Goal: Task Accomplishment & Management: Complete application form

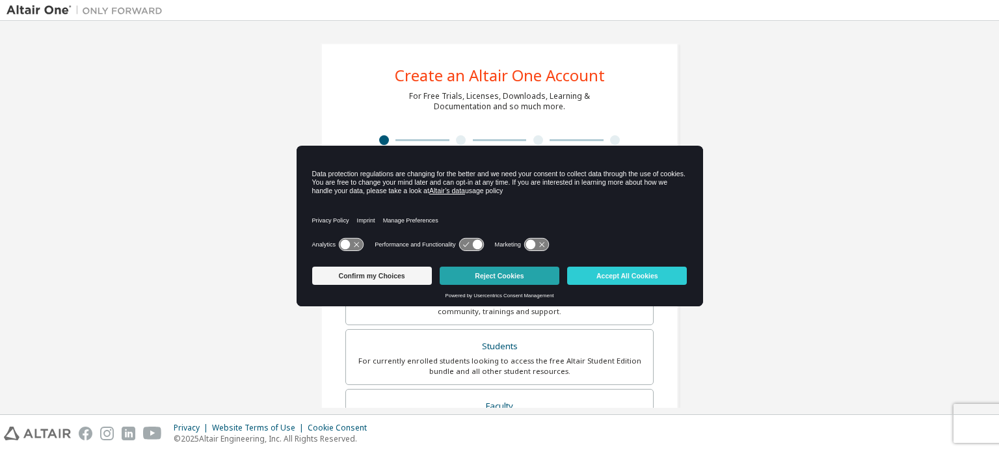
click at [483, 278] on button "Reject Cookies" at bounding box center [500, 276] width 120 height 18
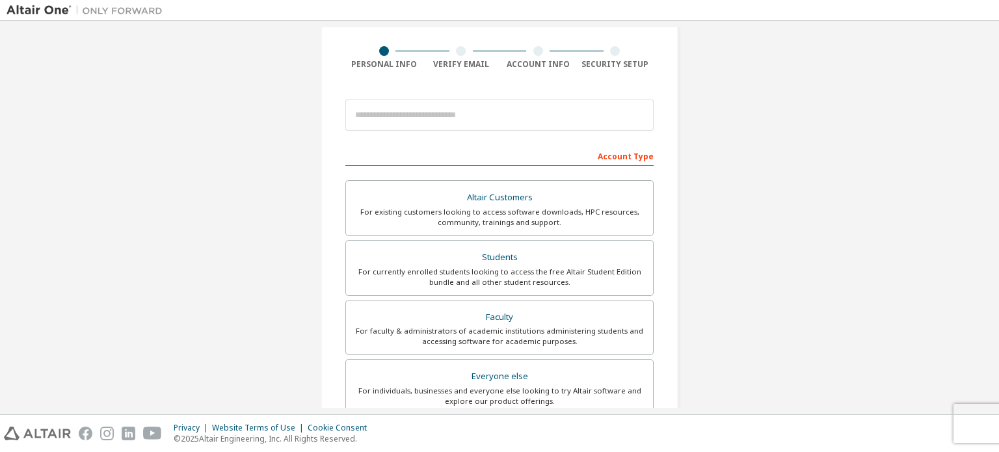
scroll to position [88, 0]
click at [554, 282] on div "For currently enrolled students looking to access the free Altair Student Editi…" at bounding box center [499, 277] width 291 height 21
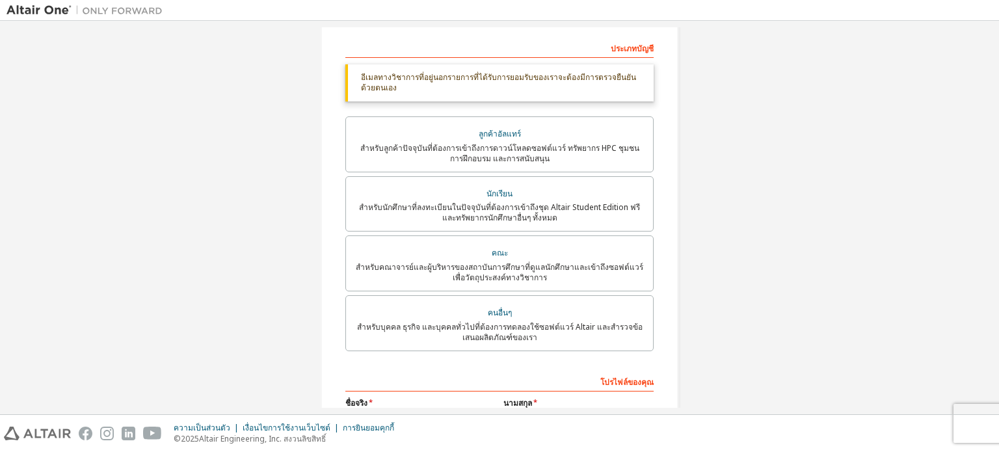
scroll to position [101, 0]
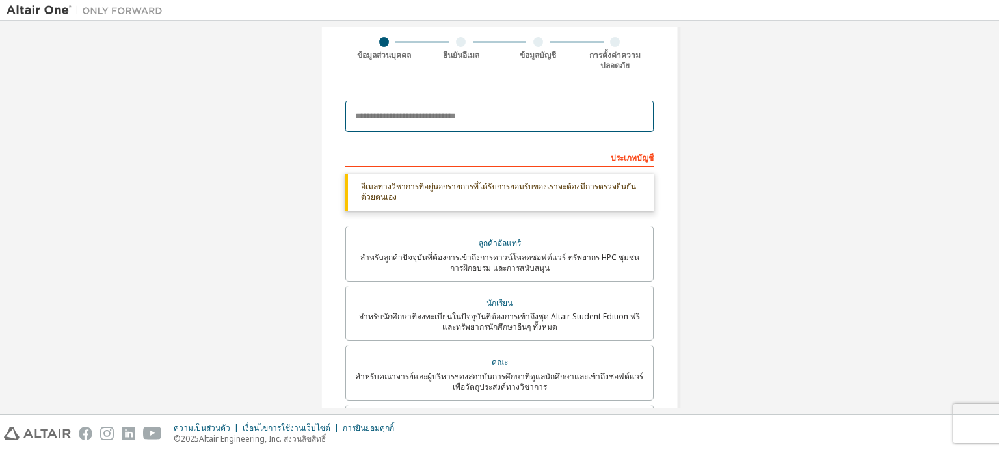
click at [508, 112] on input "email" at bounding box center [499, 116] width 308 height 31
type input "**********"
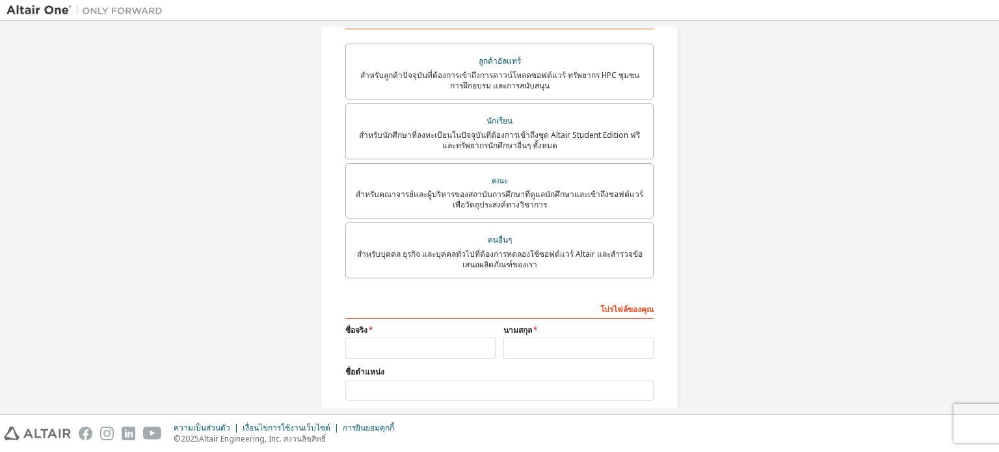
scroll to position [323, 0]
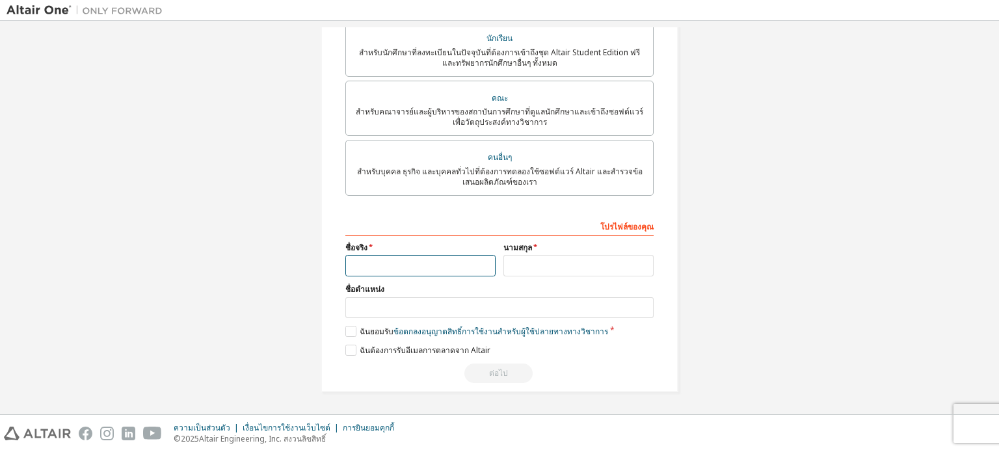
click at [432, 266] on input "text" at bounding box center [420, 265] width 150 height 21
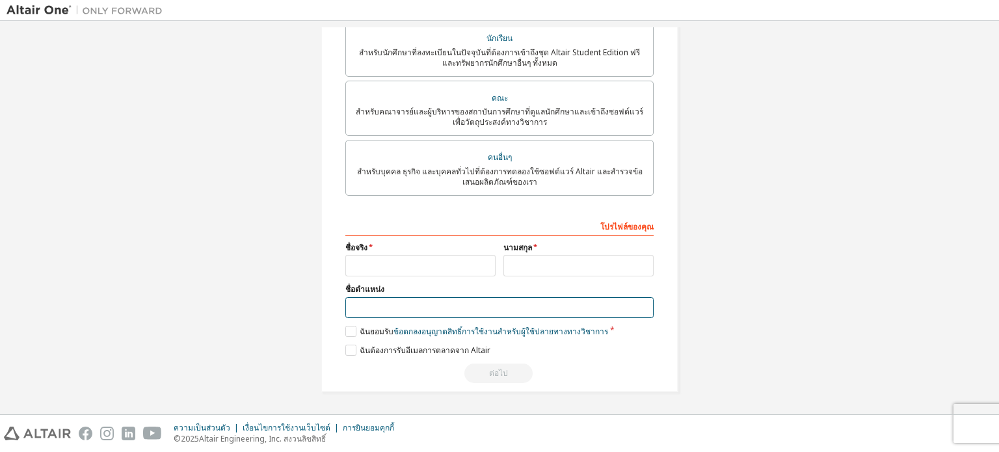
click at [438, 299] on input "text" at bounding box center [499, 307] width 308 height 21
type input "*******"
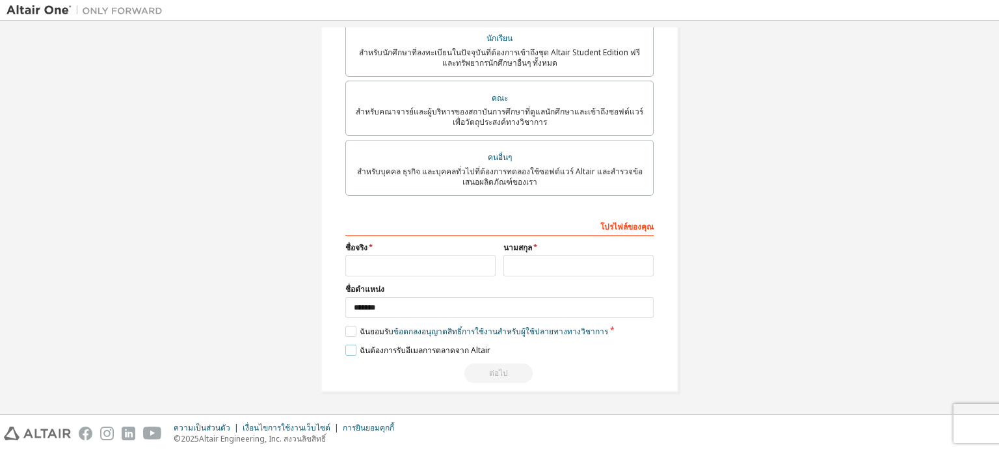
click at [392, 348] on font "ฉันต้องการรับอีเมลการตลาดจาก Altair" at bounding box center [425, 350] width 131 height 11
click at [393, 334] on font "ข้อตกลงอนุญาตสิทธิ์การใช้งานสำหรับผู้ใช้ปลายทาง" at bounding box center [480, 331] width 174 height 11
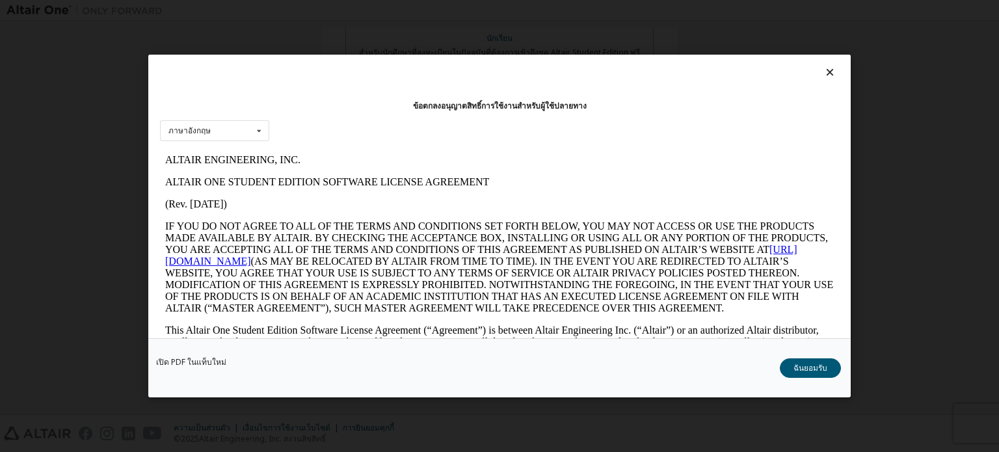
scroll to position [0, 0]
click at [812, 367] on font "ฉันยอมรับ" at bounding box center [810, 367] width 34 height 11
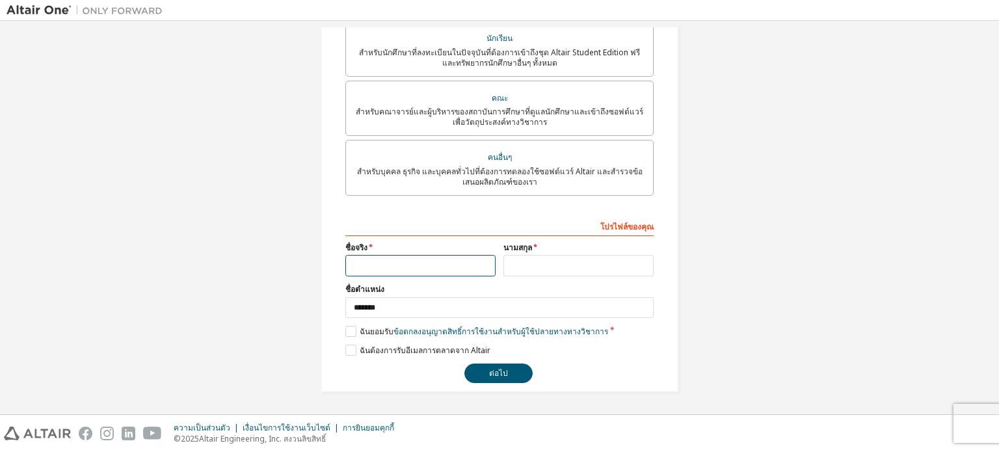
click at [410, 266] on input "text" at bounding box center [420, 265] width 150 height 21
type input "********"
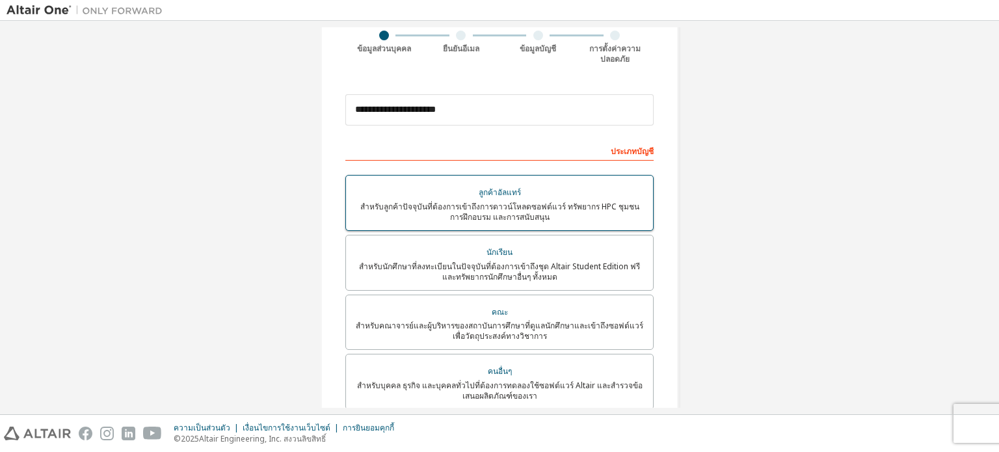
scroll to position [323, 0]
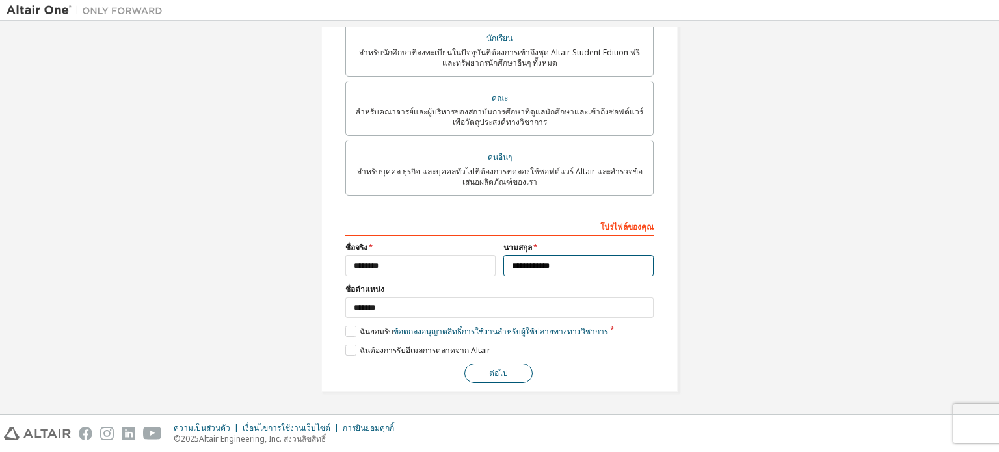
type input "**********"
click at [509, 375] on button "ต่อไป" at bounding box center [498, 374] width 68 height 20
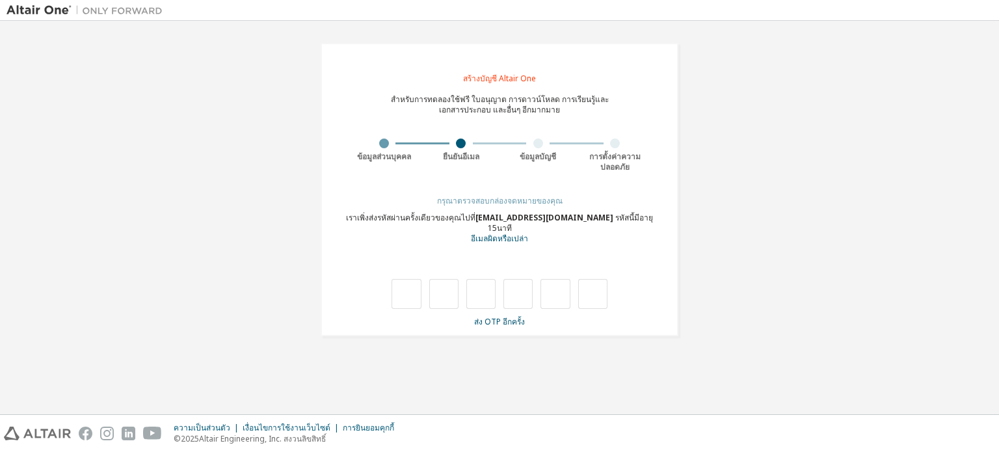
type input "*"
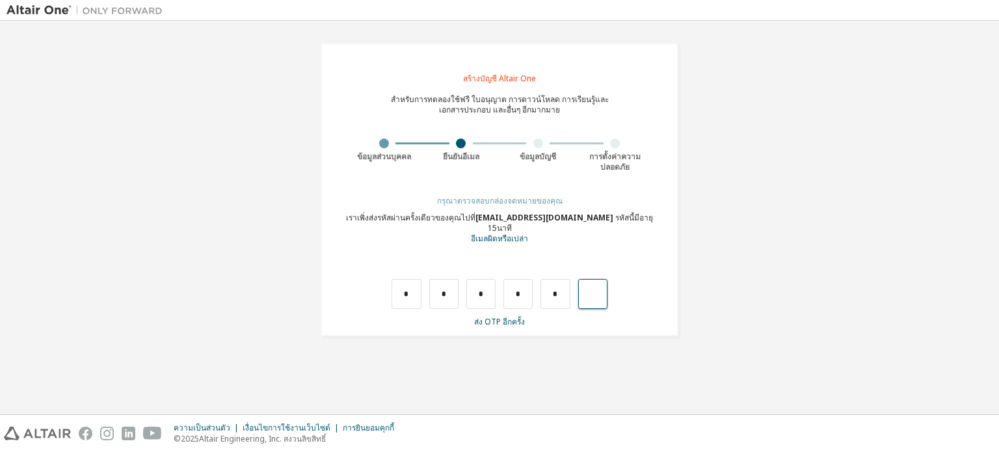
type input "*"
